Goal: Task Accomplishment & Management: Use online tool/utility

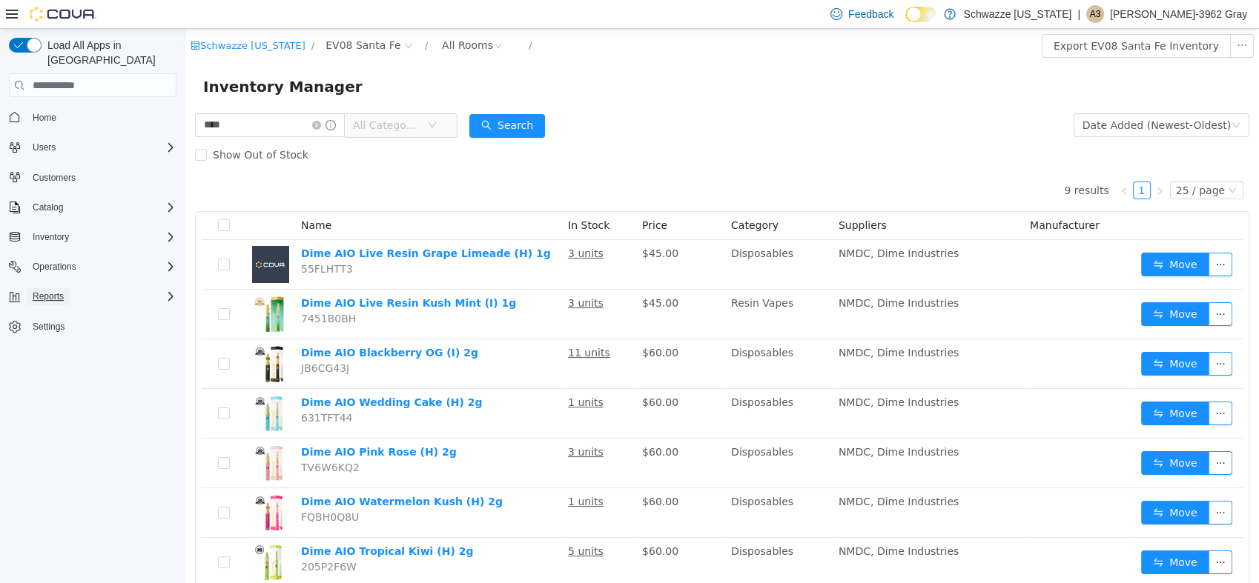
click at [32, 288] on button "Reports" at bounding box center [48, 297] width 43 height 18
click at [48, 394] on span "Reports" at bounding box center [42, 400] width 31 height 12
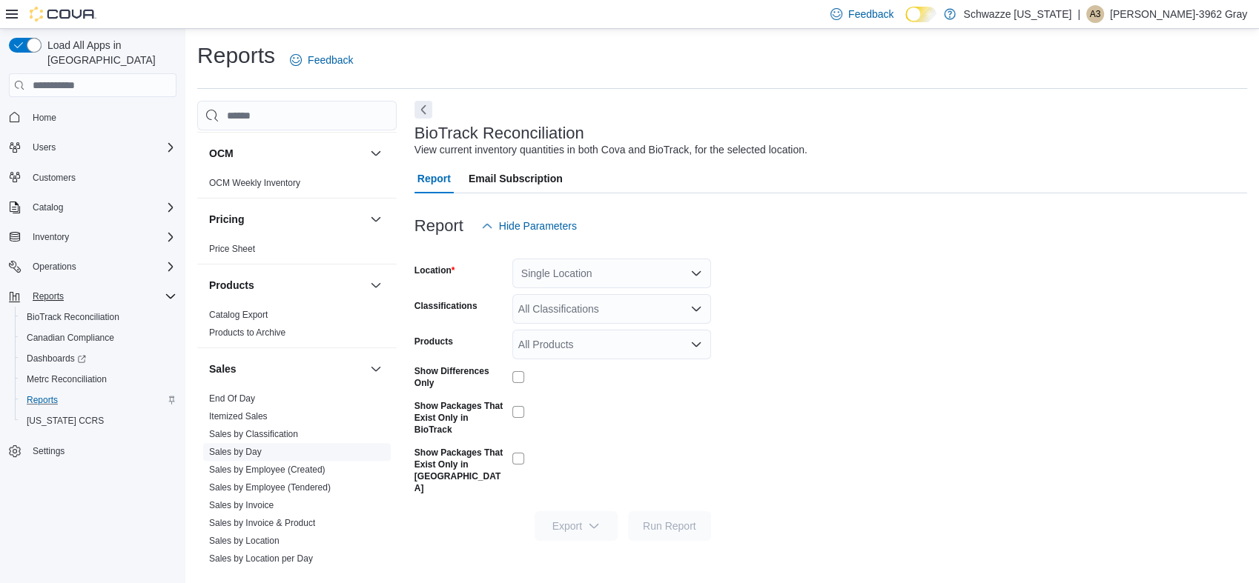
scroll to position [824, 0]
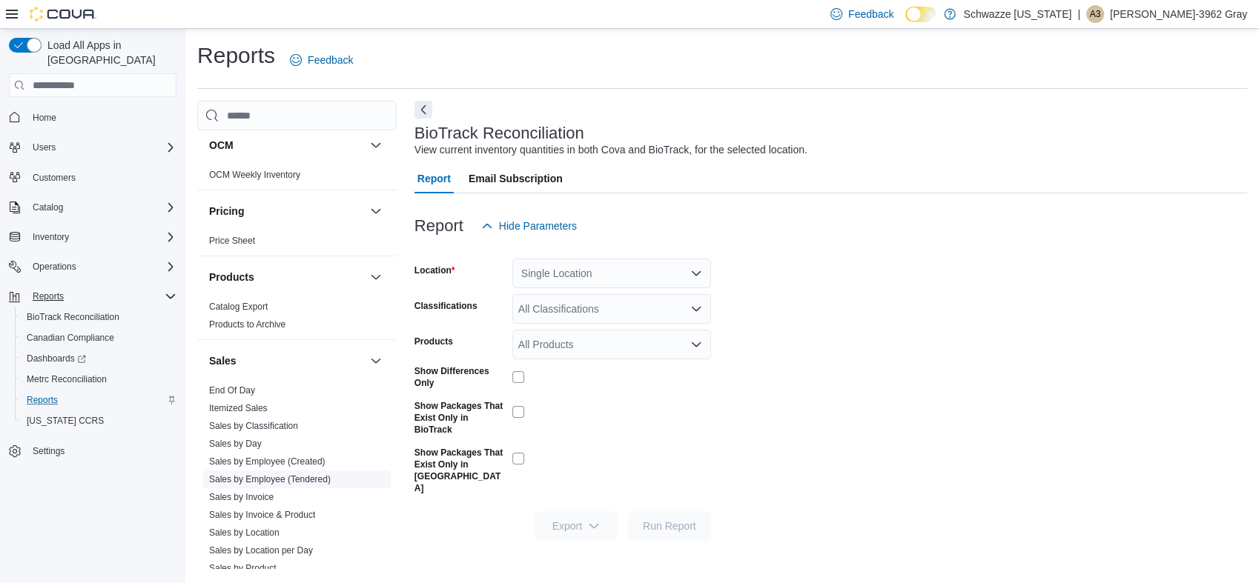
click at [291, 480] on link "Sales by Employee (Tendered)" at bounding box center [270, 479] width 122 height 10
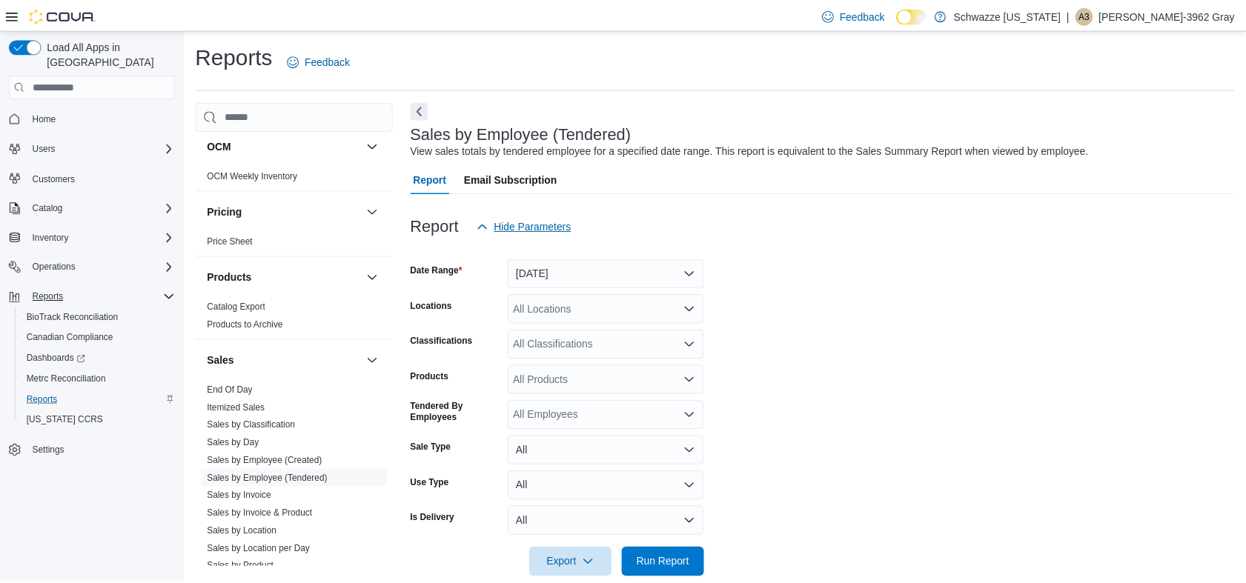
scroll to position [25, 0]
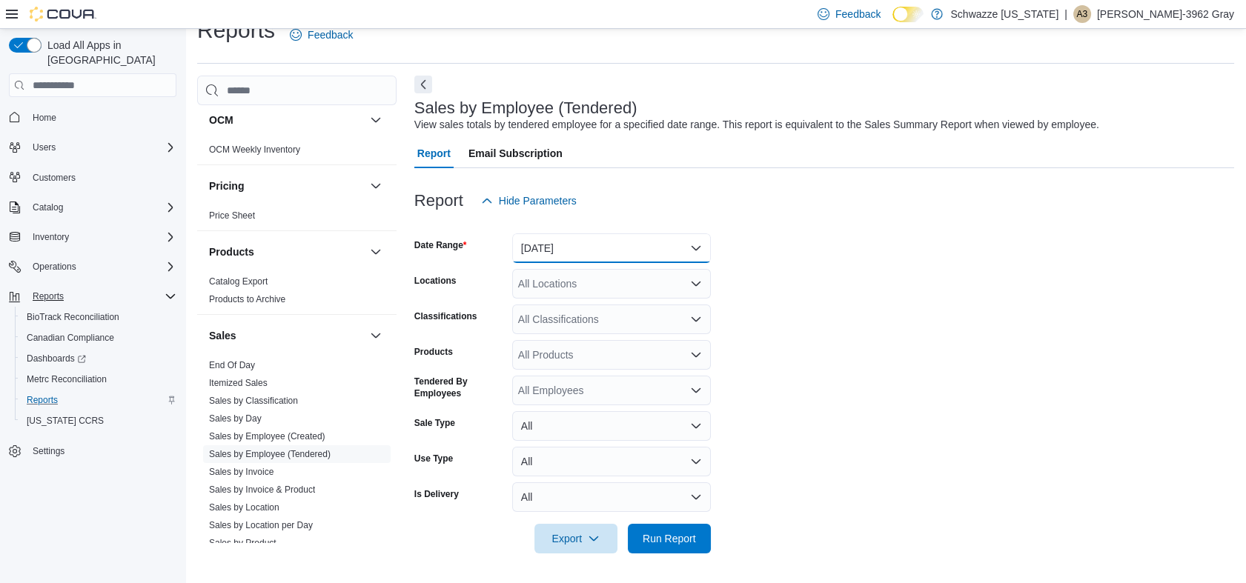
click at [575, 255] on button "[DATE]" at bounding box center [611, 249] width 199 height 30
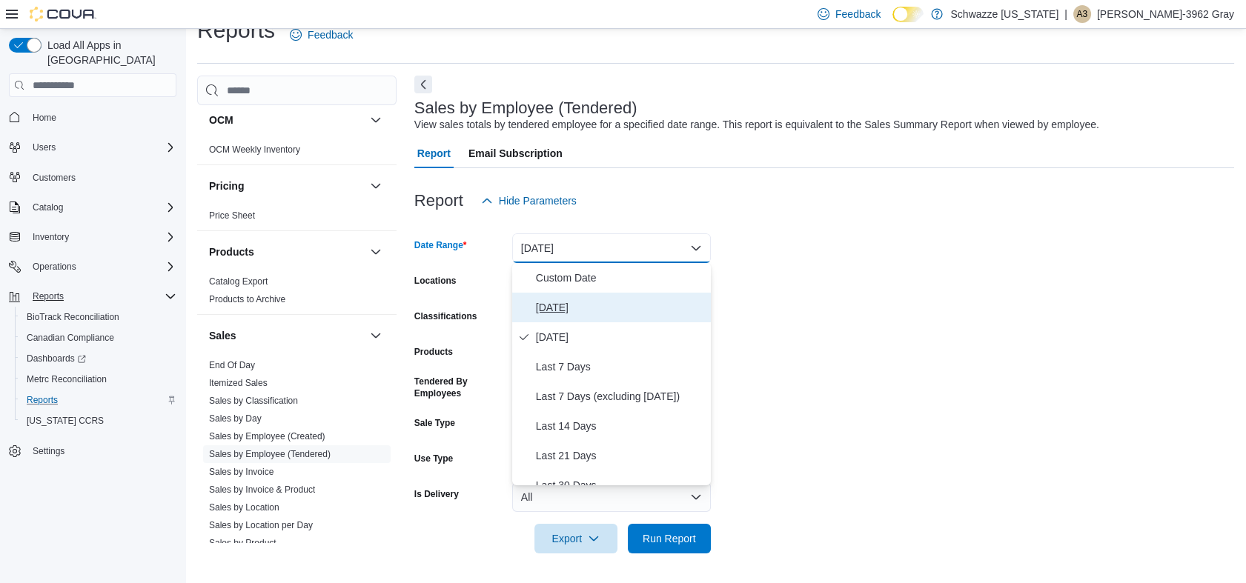
click at [571, 309] on span "[DATE]" at bounding box center [620, 308] width 169 height 18
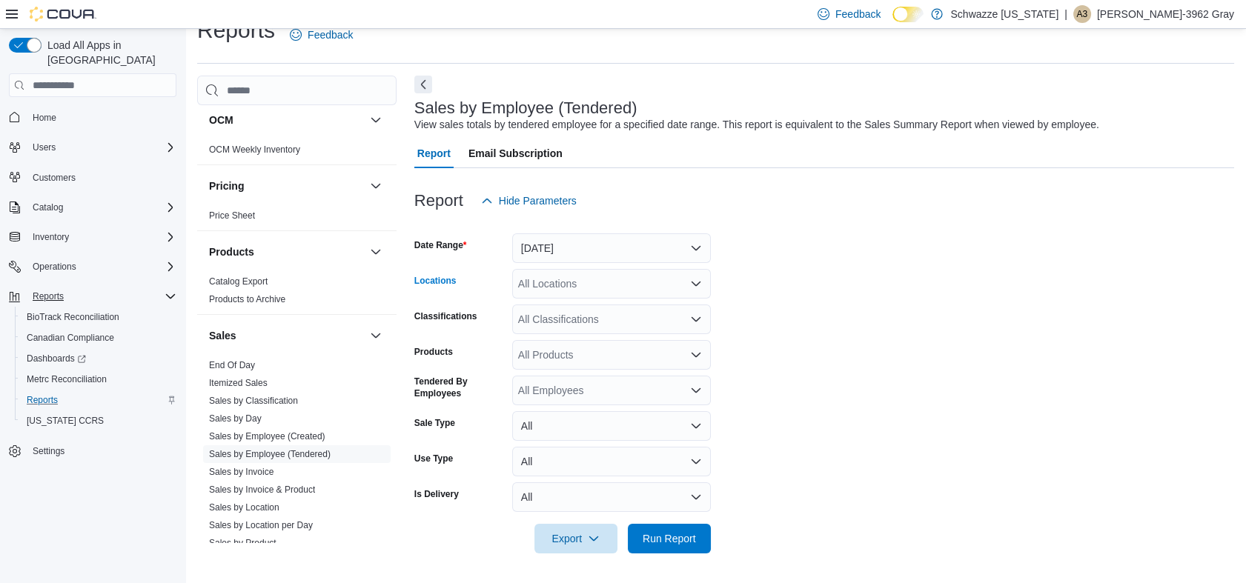
click at [566, 288] on div "All Locations" at bounding box center [611, 284] width 199 height 30
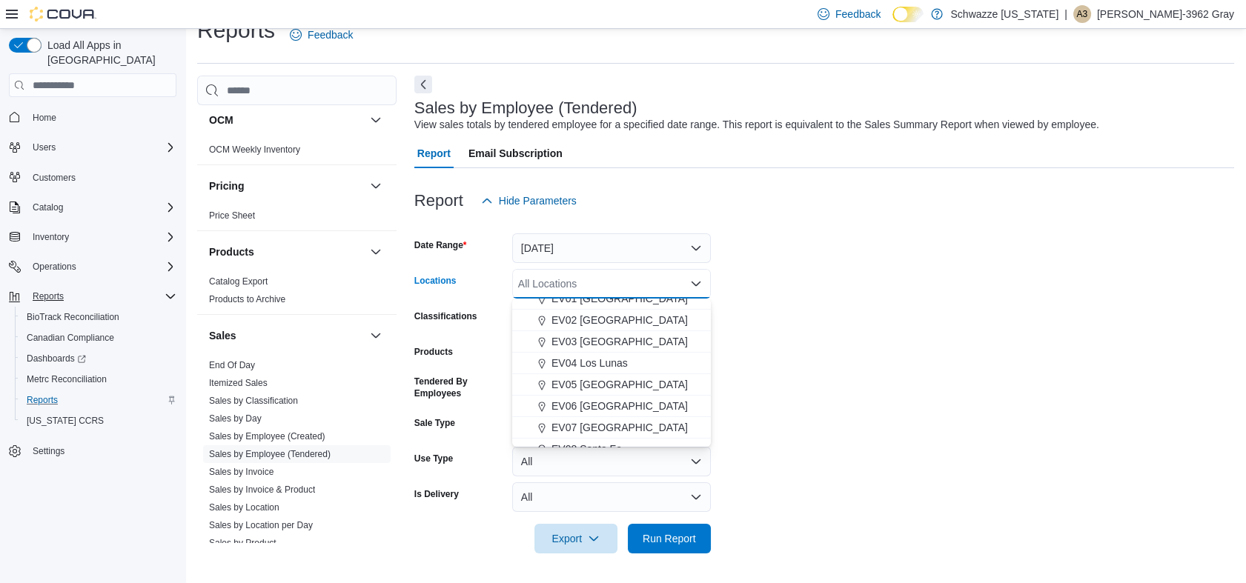
scroll to position [82, 0]
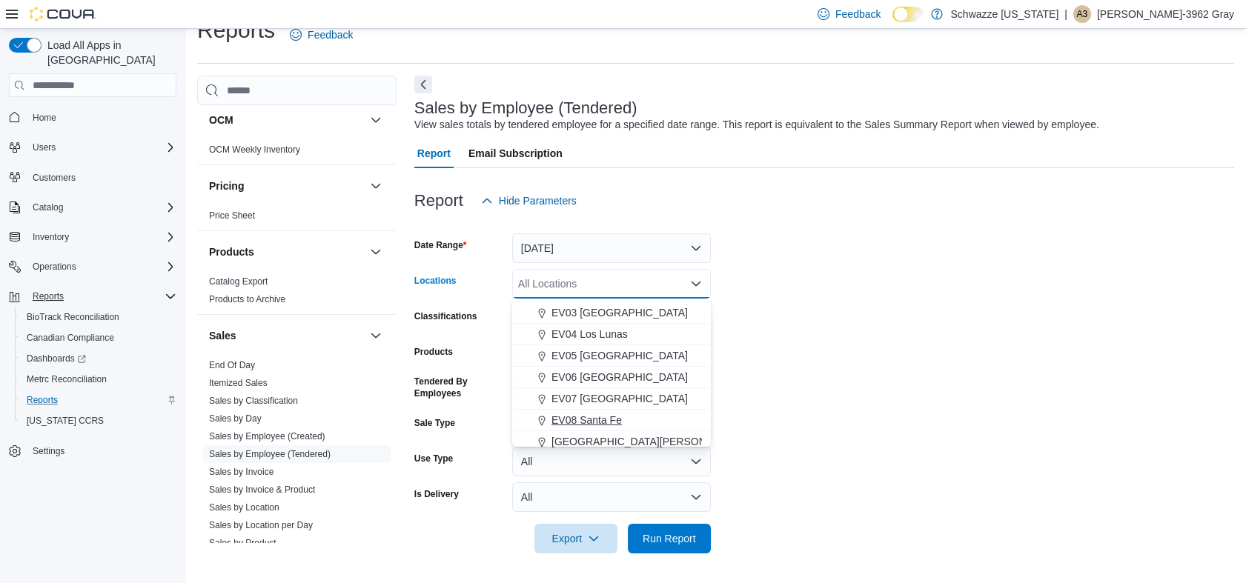
click at [593, 410] on button "EV08 Santa Fe" at bounding box center [611, 421] width 199 height 22
click at [666, 554] on div at bounding box center [824, 563] width 820 height 18
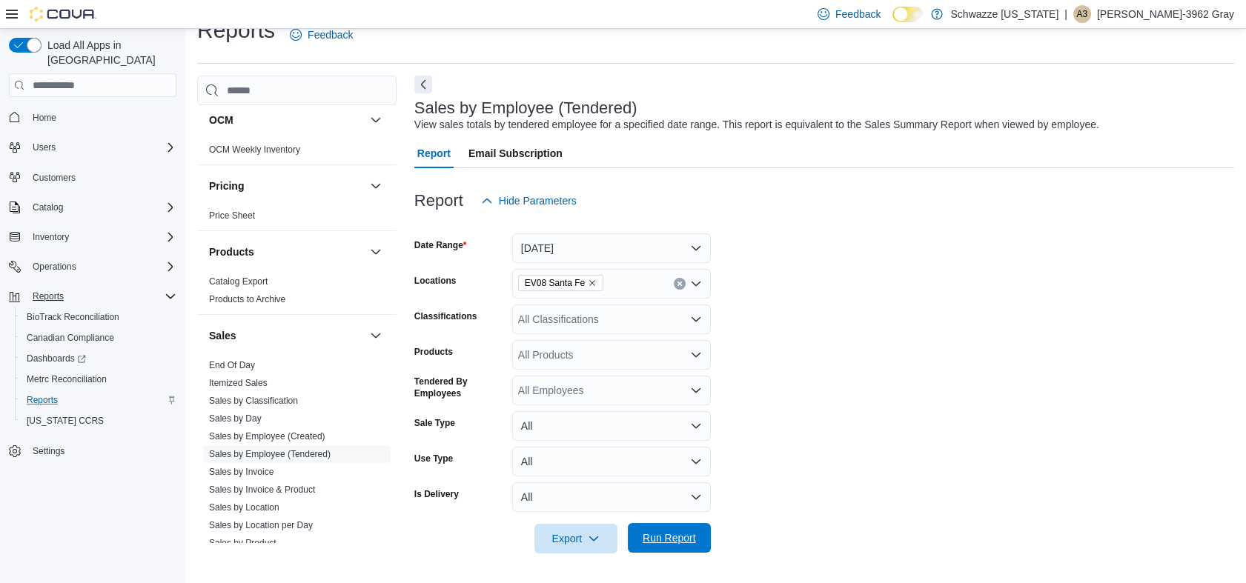
click at [687, 531] on span "Run Report" at bounding box center [669, 538] width 65 height 30
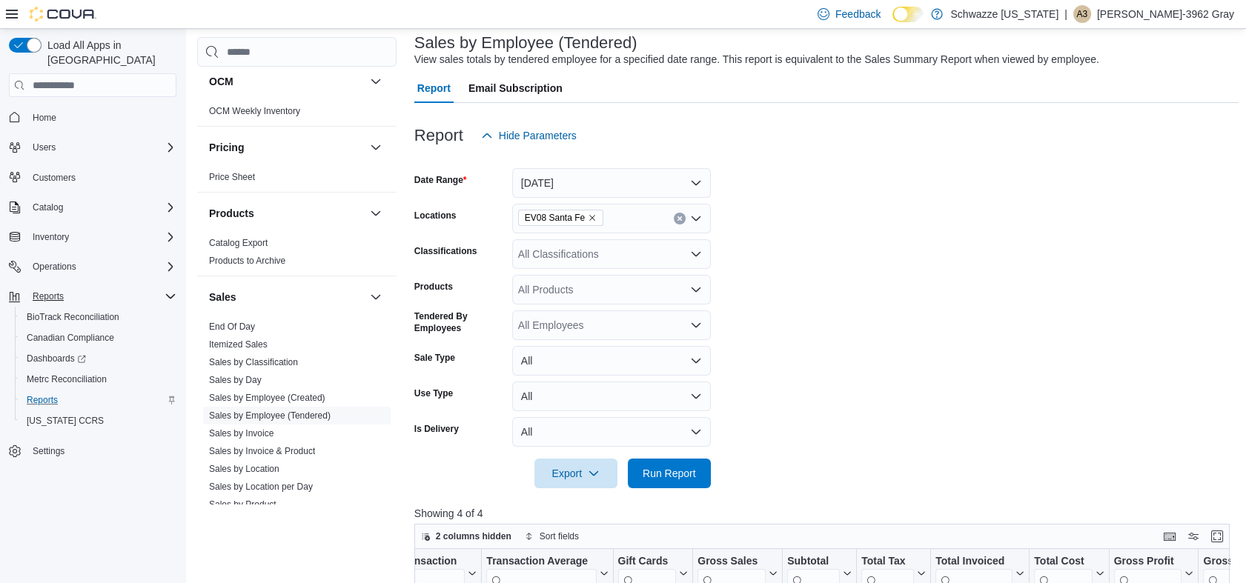
scroll to position [16, 0]
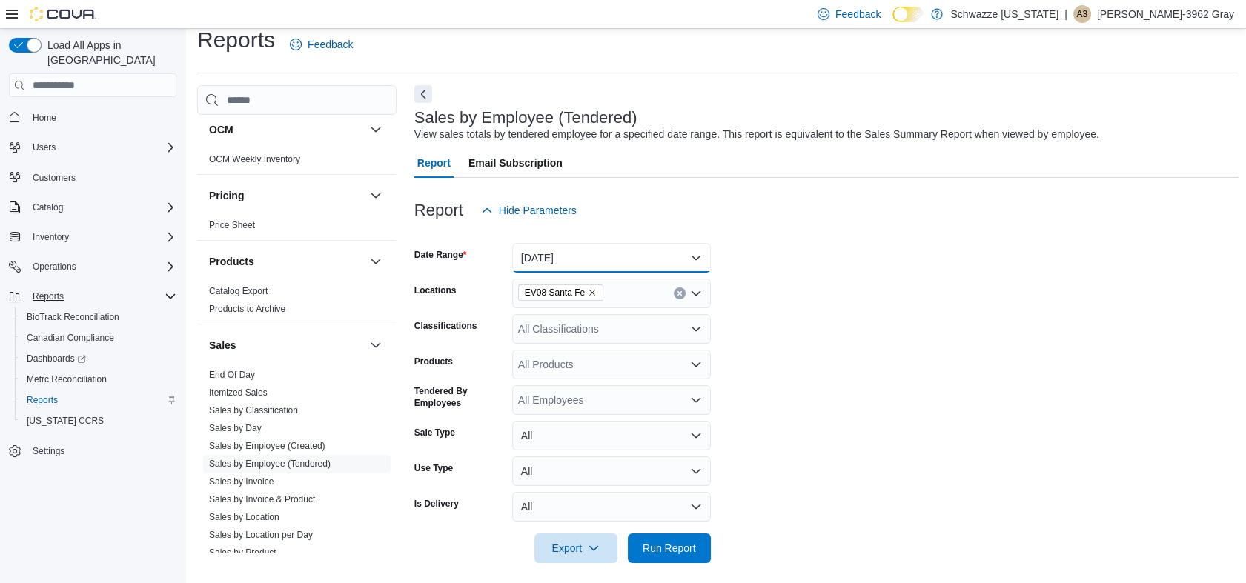
click at [627, 251] on button "[DATE]" at bounding box center [611, 258] width 199 height 30
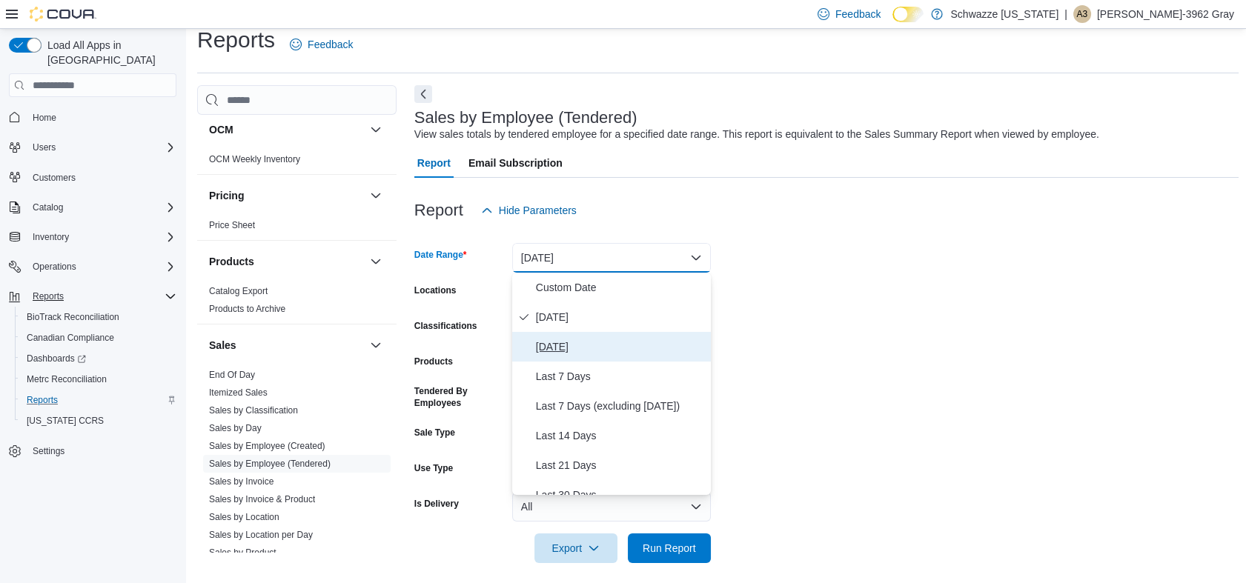
click at [589, 344] on span "[DATE]" at bounding box center [620, 347] width 169 height 18
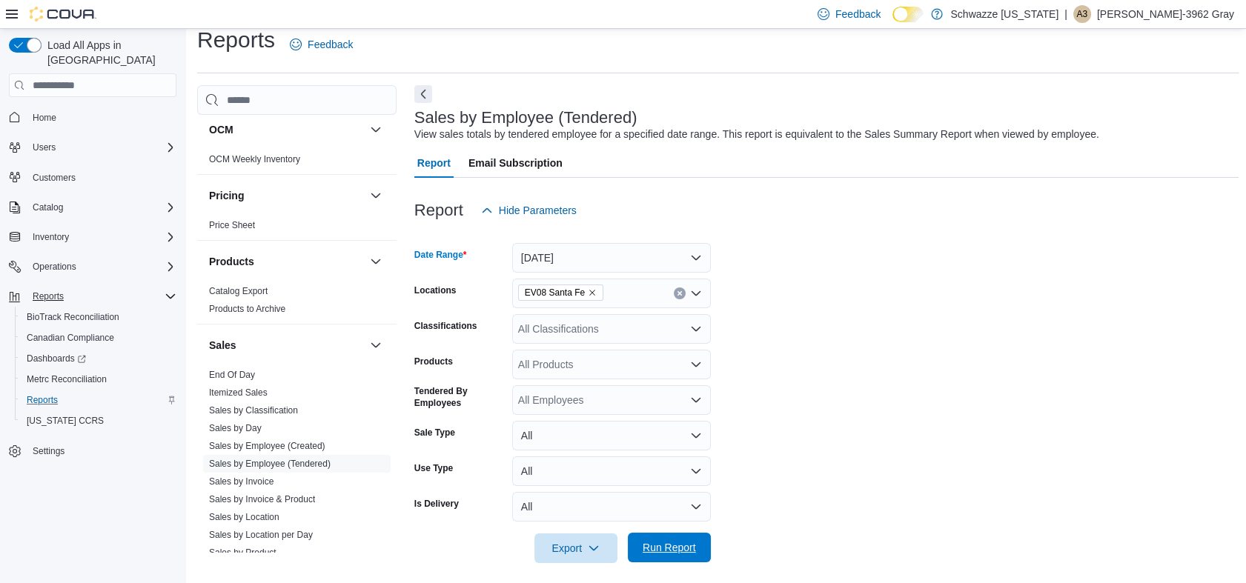
click at [647, 546] on span "Run Report" at bounding box center [669, 547] width 53 height 15
click at [669, 543] on span "Run Report" at bounding box center [669, 548] width 53 height 15
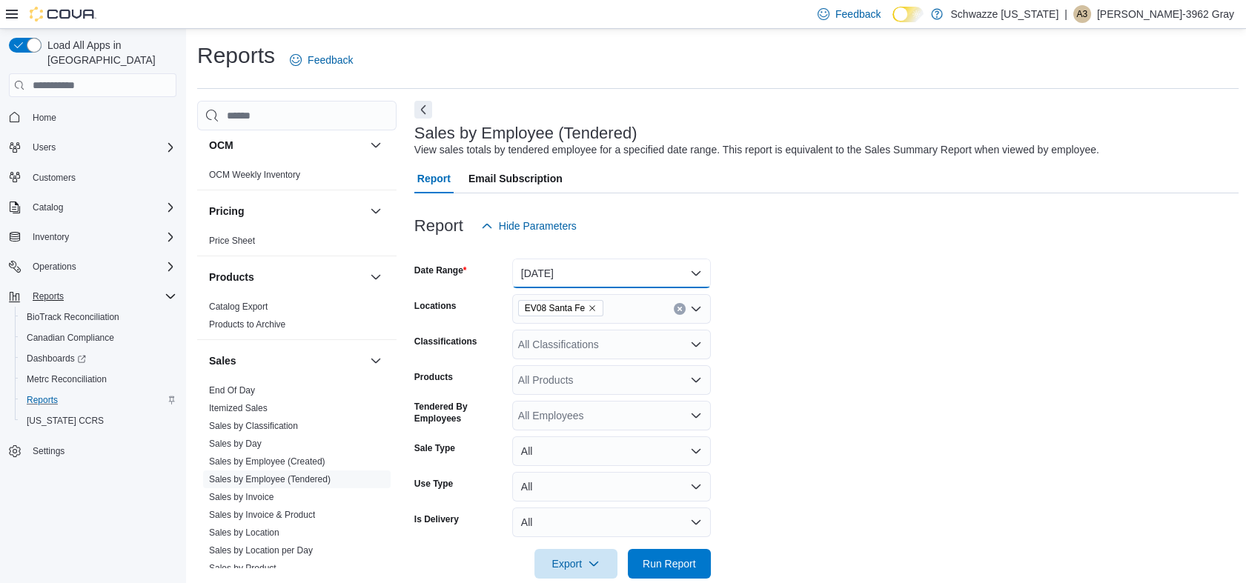
click at [592, 269] on button "[DATE]" at bounding box center [611, 274] width 199 height 30
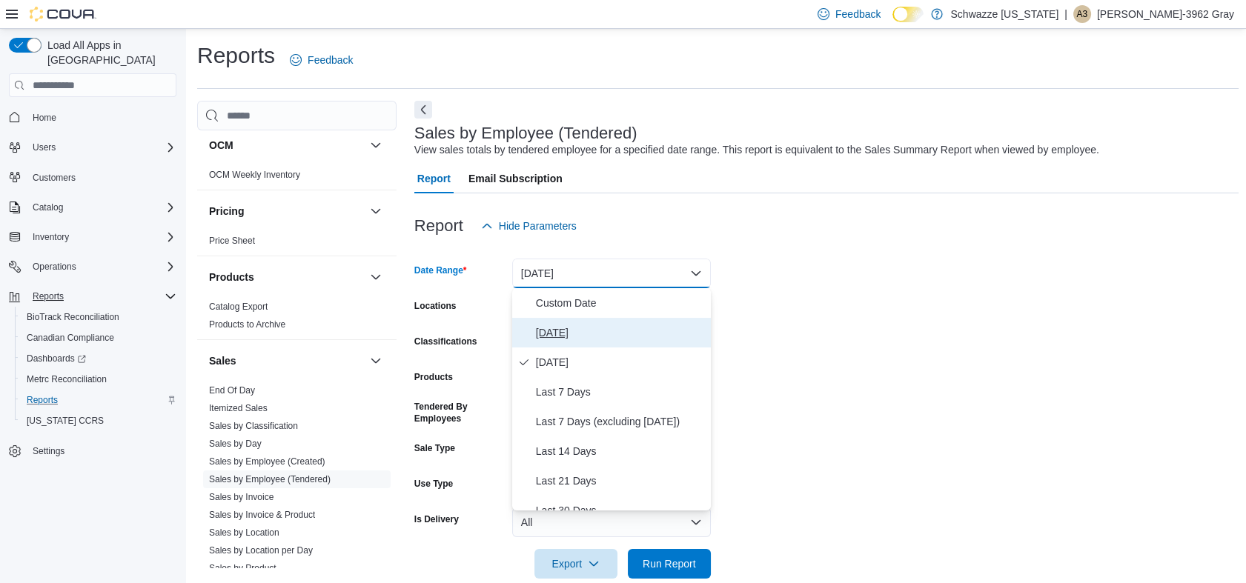
click at [587, 331] on span "[DATE]" at bounding box center [620, 333] width 169 height 18
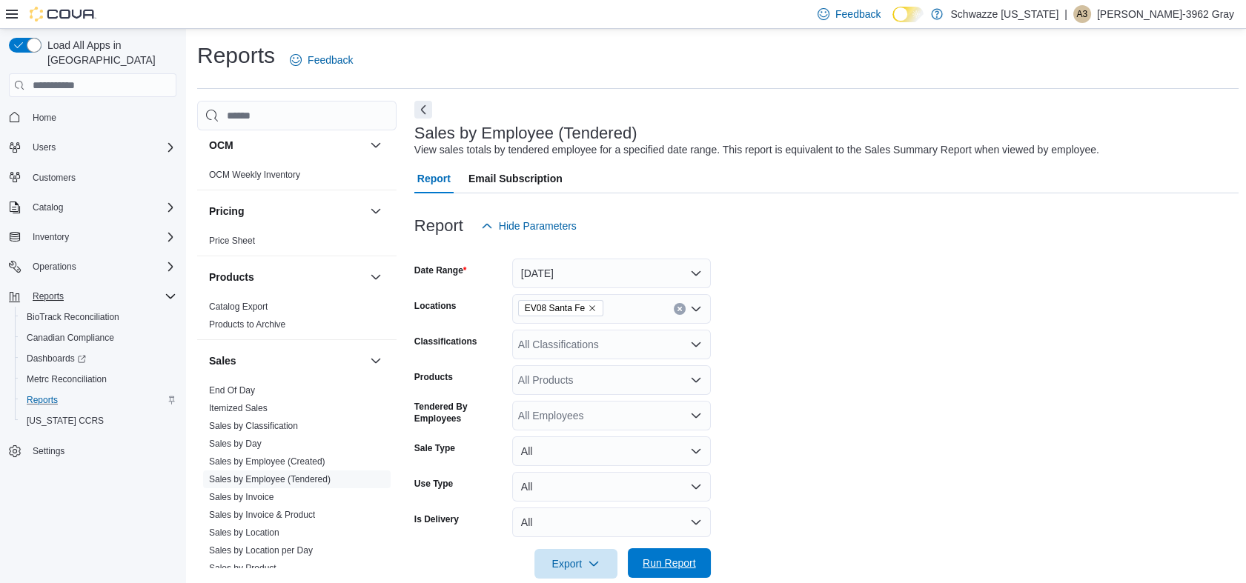
click at [672, 573] on span "Run Report" at bounding box center [669, 564] width 65 height 30
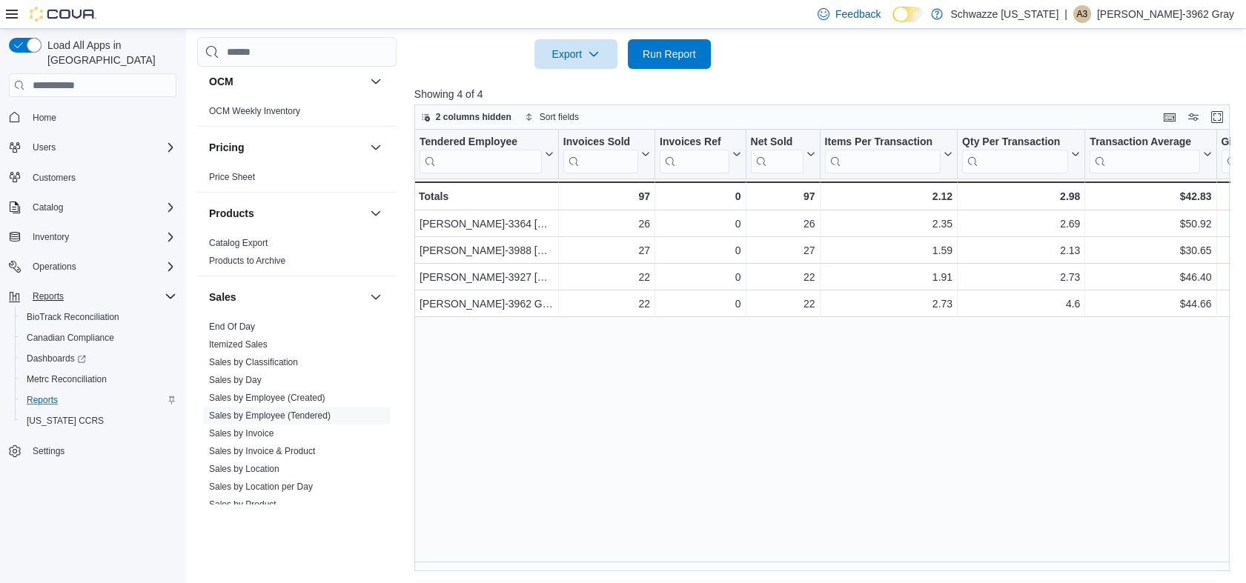
drag, startPoint x: 664, startPoint y: 560, endPoint x: 705, endPoint y: 563, distance: 40.9
click at [705, 563] on div "Tendered Employee Click to view column header actions Invoices Sold Click to vi…" at bounding box center [826, 351] width 824 height 442
